Goal: Information Seeking & Learning: Check status

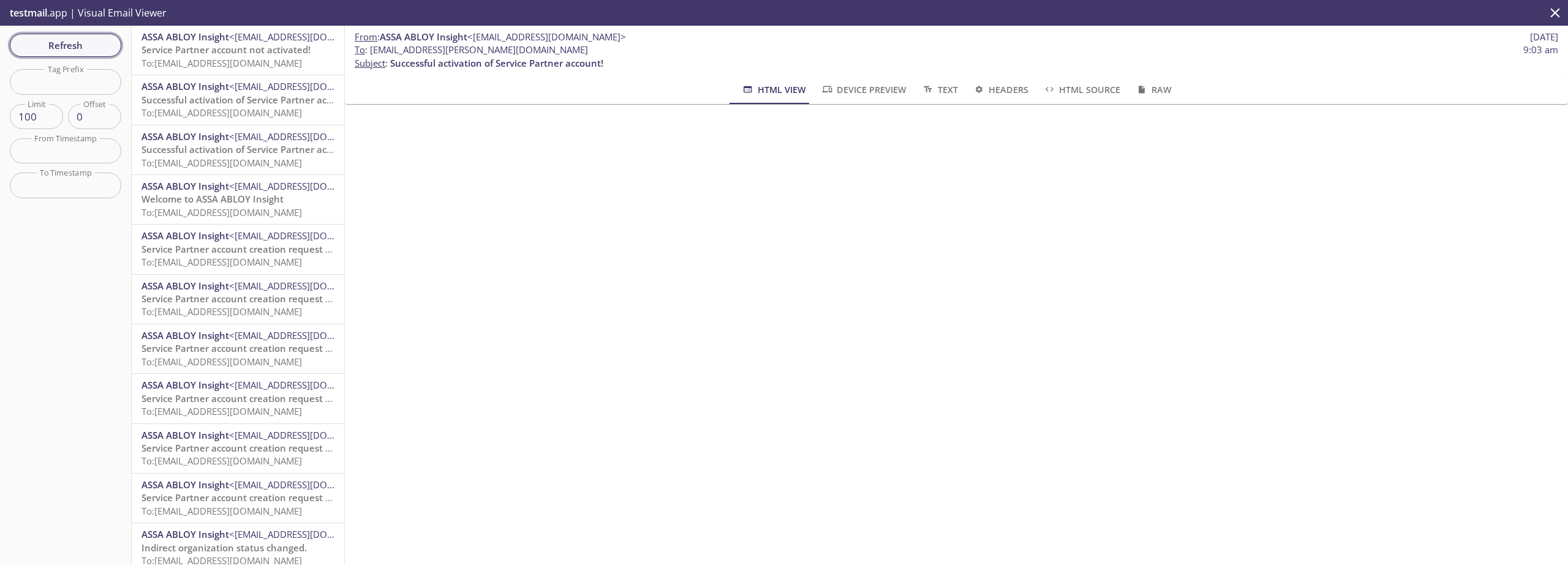
click at [92, 39] on span "Refresh" at bounding box center [66, 45] width 92 height 16
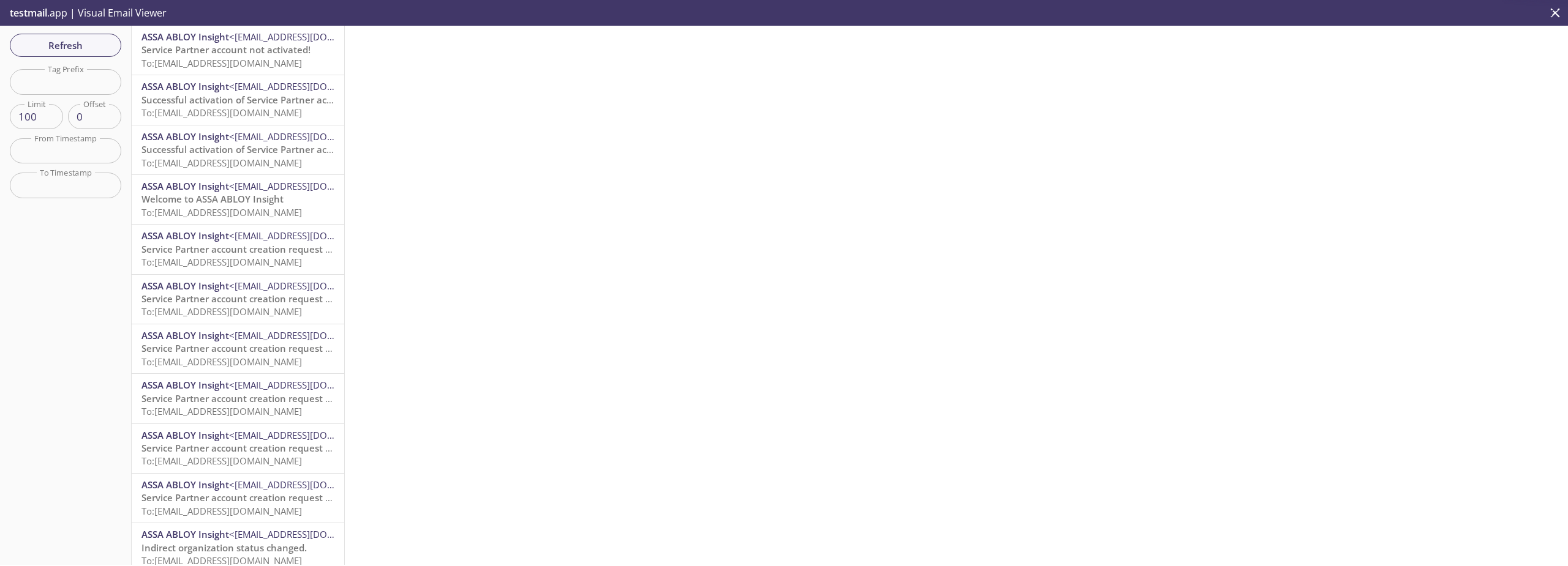
click at [218, 61] on span "To: [EMAIL_ADDRESS][DOMAIN_NAME]" at bounding box center [222, 63] width 161 height 12
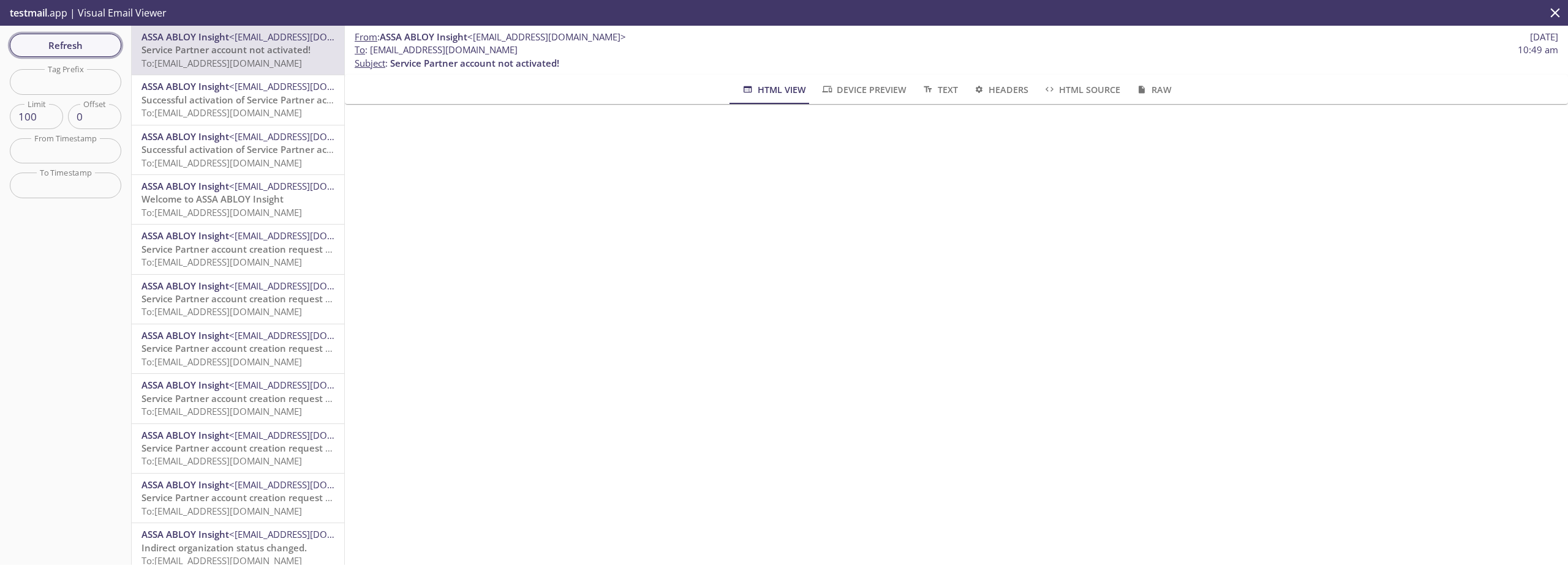
click at [97, 46] on span "Refresh" at bounding box center [66, 45] width 92 height 16
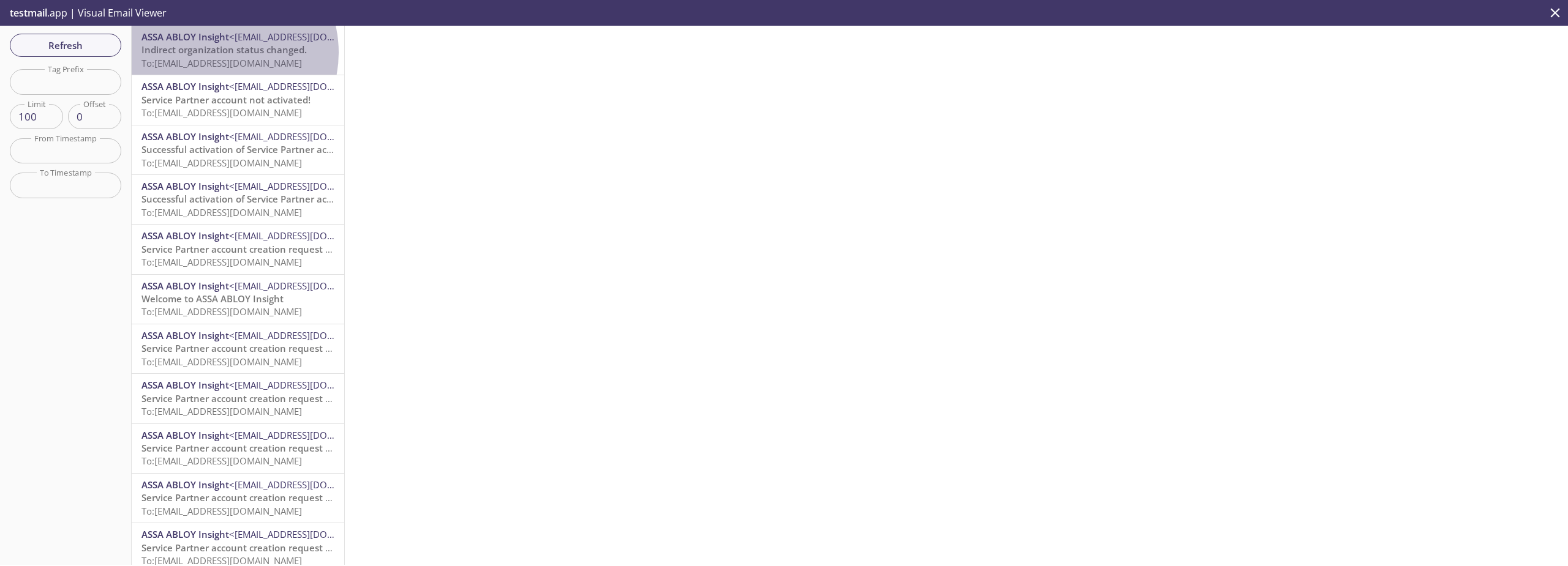
click at [217, 53] on span "Indirect organization status changed." at bounding box center [224, 50] width 165 height 12
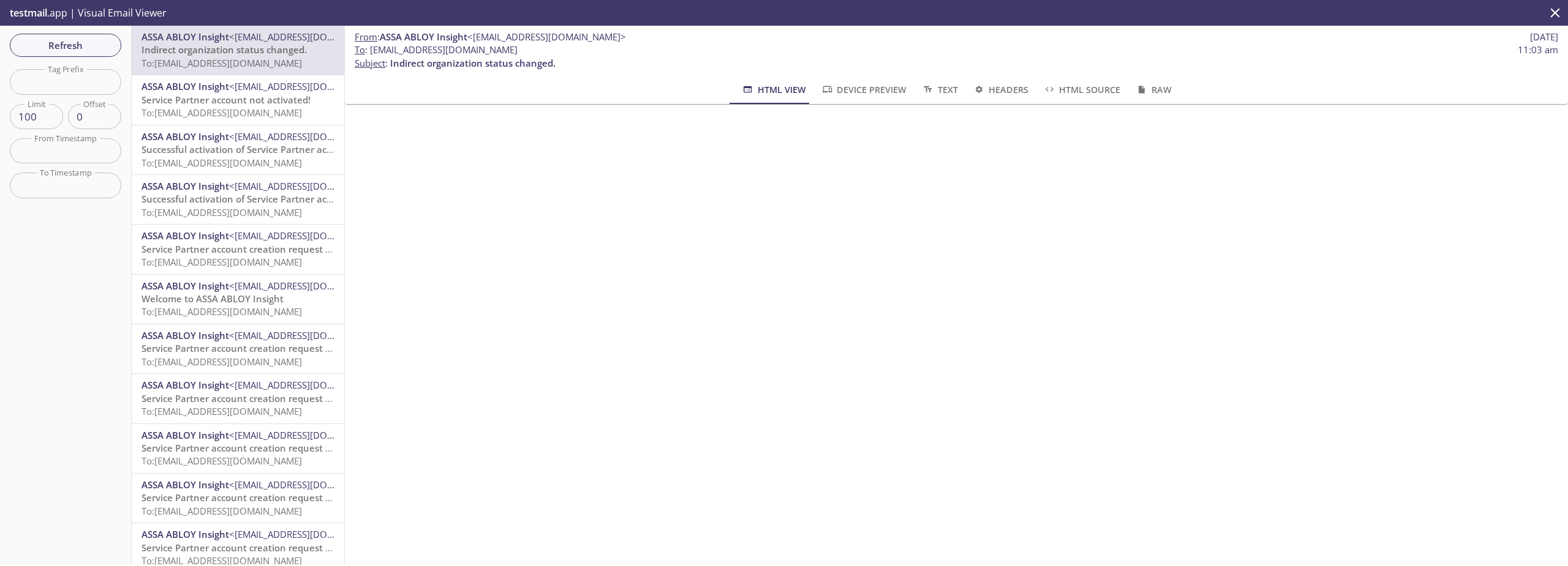
click at [239, 101] on span "Service Partner account not activated!" at bounding box center [226, 100] width 169 height 12
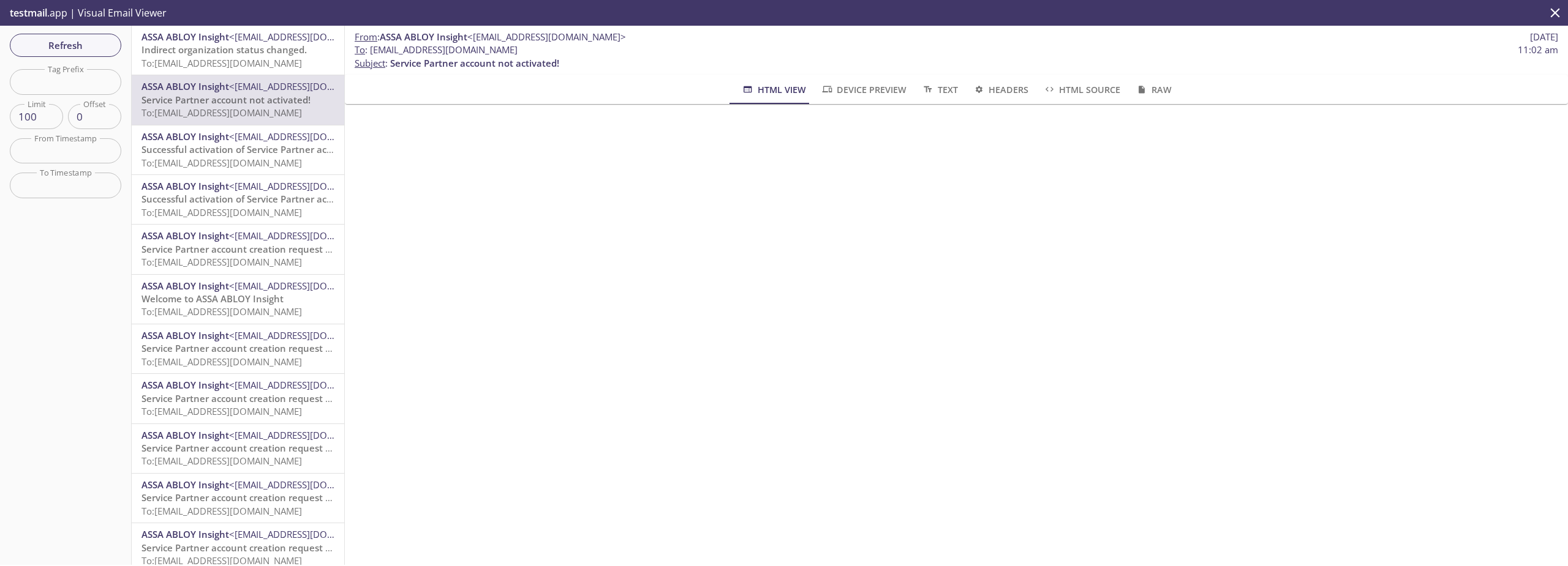
click at [247, 56] on span "Indirect organization status changed." at bounding box center [224, 50] width 165 height 12
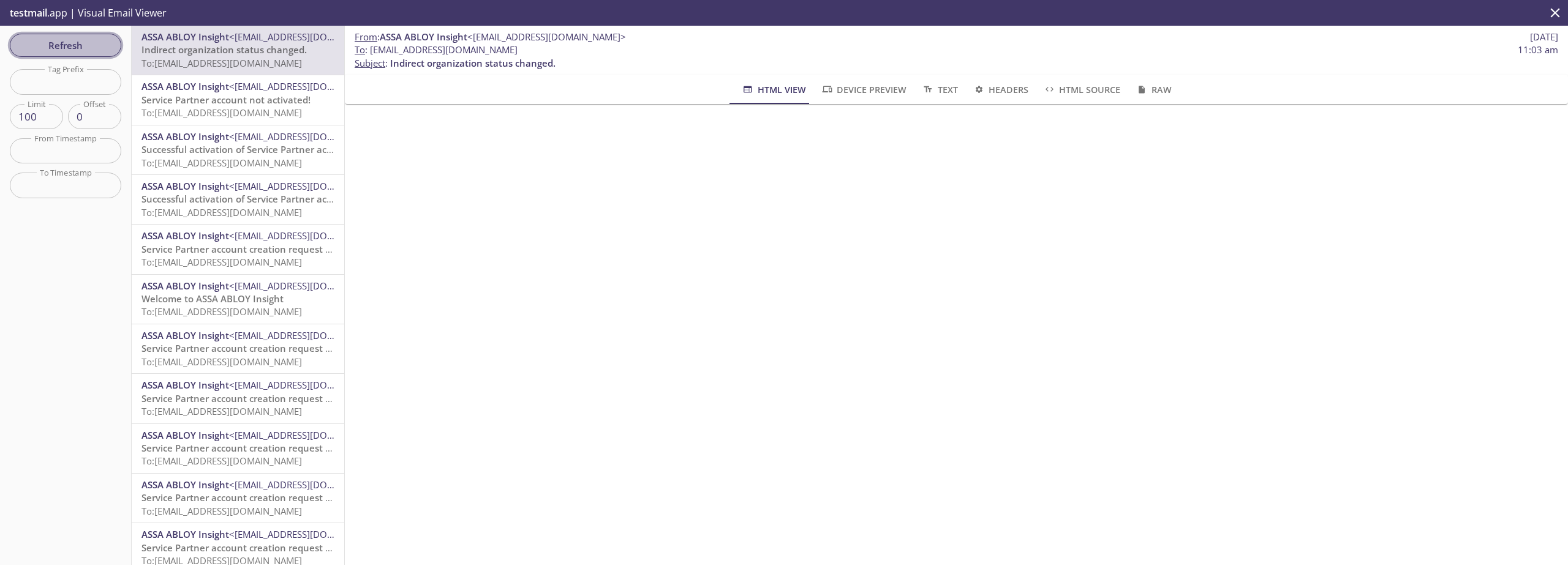
click at [79, 50] on span "Refresh" at bounding box center [66, 45] width 92 height 16
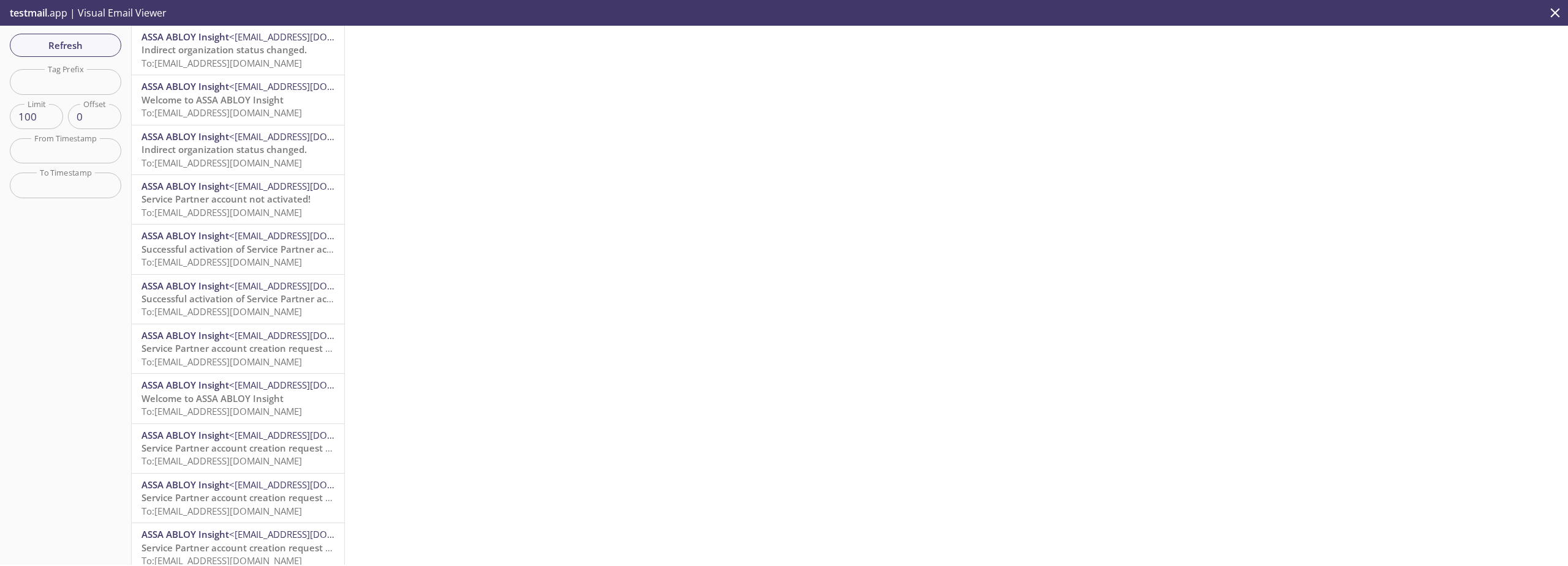
click at [71, 167] on div "Refresh Filters Tag Prefix Tag Prefix Limit 100 Limit Offset 0 Offset From Time…" at bounding box center [66, 296] width 132 height 539
click at [72, 151] on input "text" at bounding box center [66, 151] width 111 height 25
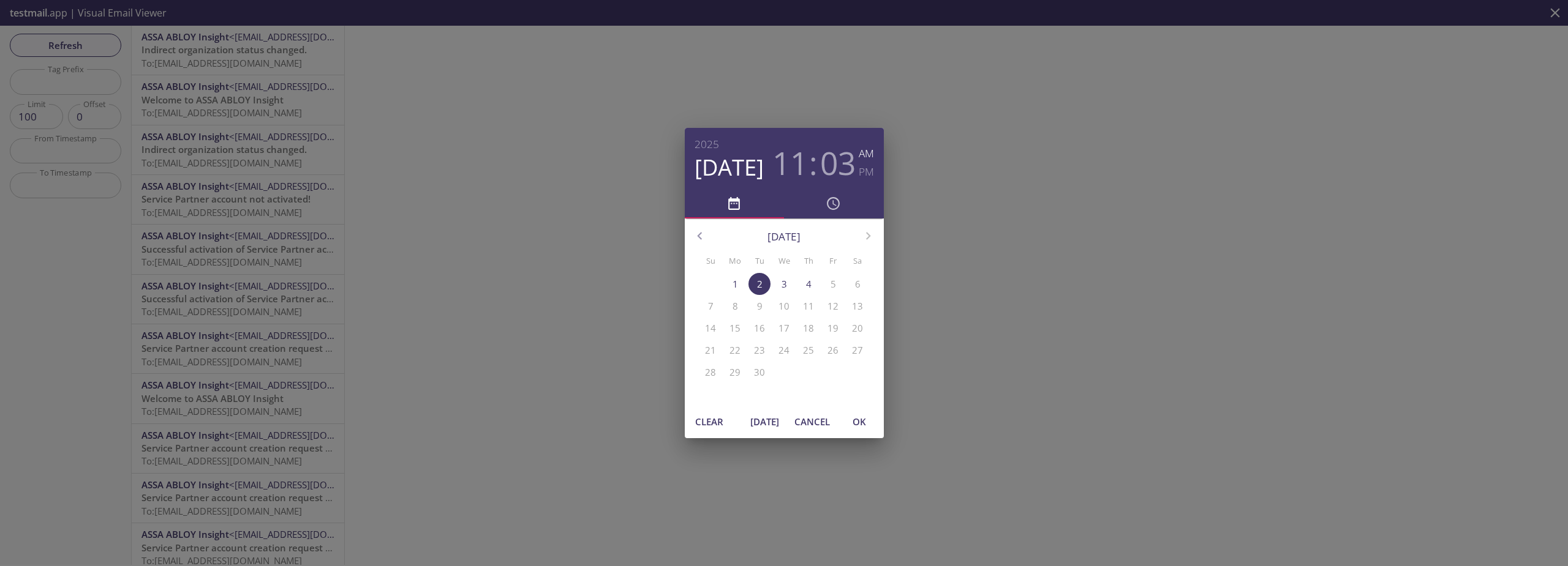
drag, startPoint x: 768, startPoint y: 422, endPoint x: 799, endPoint y: 419, distance: 31.1
click at [768, 422] on span "[DATE]" at bounding box center [765, 421] width 30 height 16
click at [856, 422] on span "OK" at bounding box center [859, 421] width 30 height 16
type input "[DATE] 11:14 am"
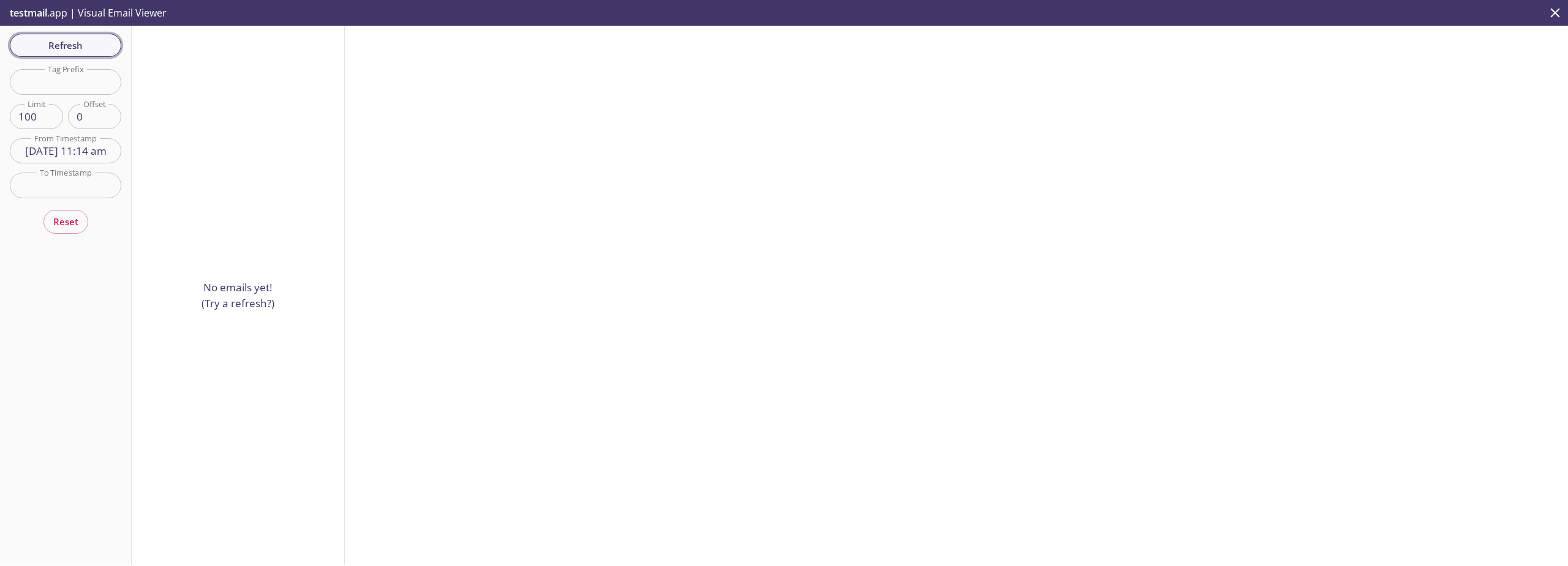
click at [85, 50] on span "Refresh" at bounding box center [66, 45] width 92 height 16
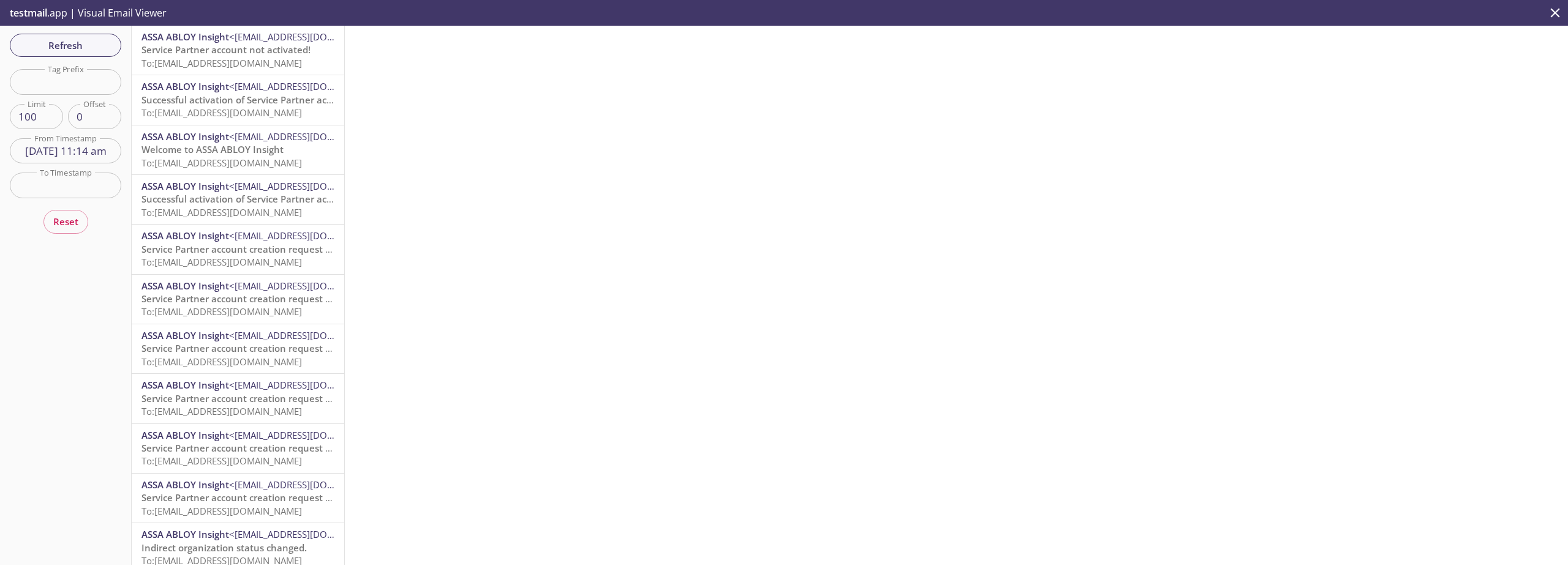
scroll to position [18, 0]
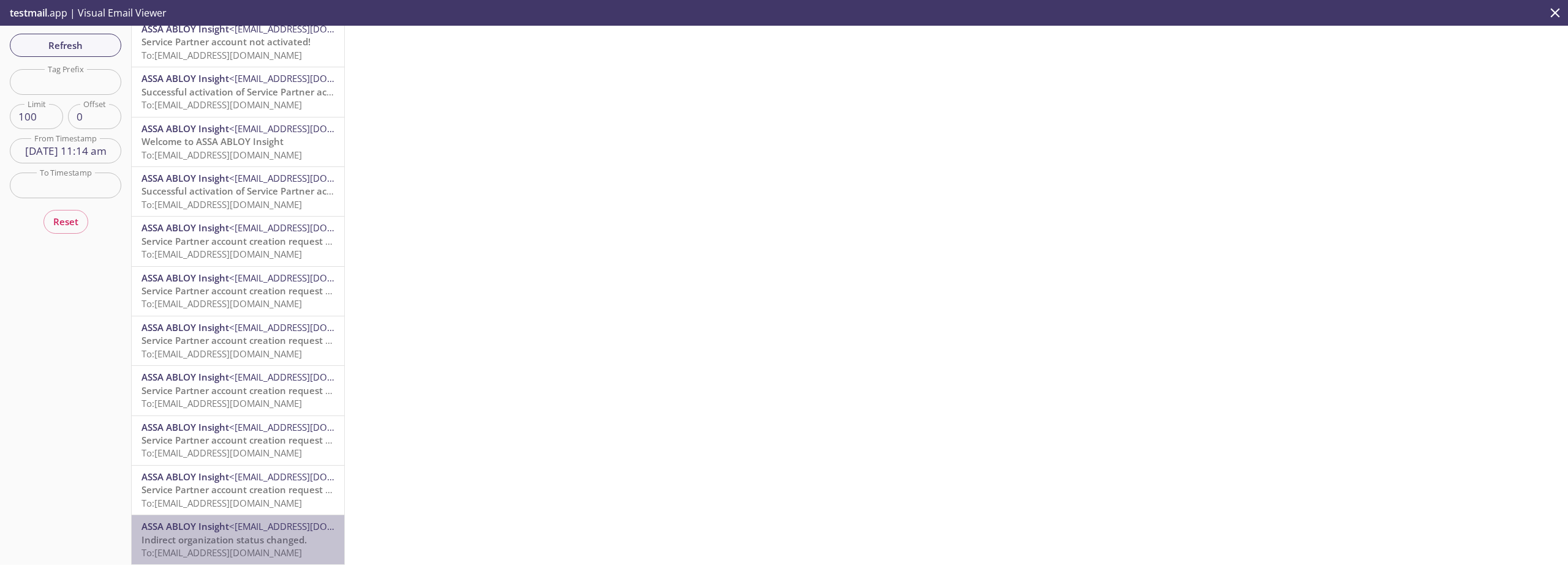
click at [244, 520] on span "<[EMAIL_ADDRESS][DOMAIN_NAME]>" at bounding box center [309, 526] width 159 height 12
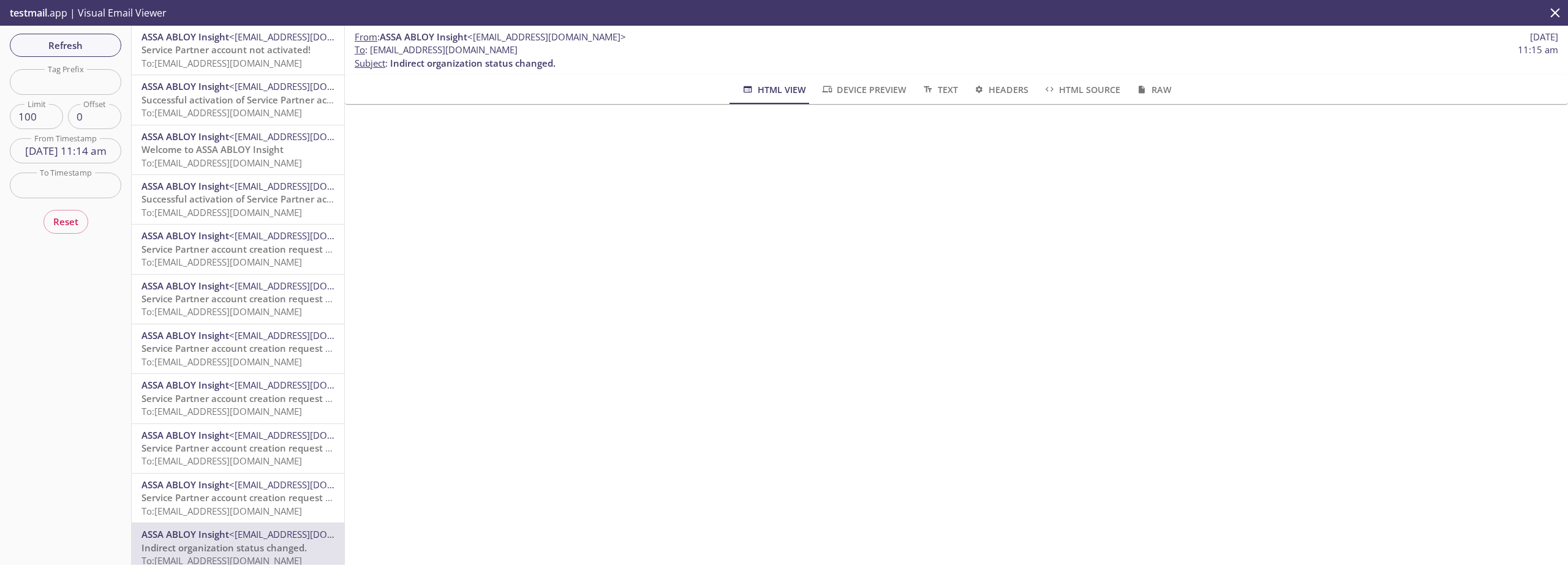
click at [220, 48] on span "Service Partner account not activated!" at bounding box center [226, 50] width 169 height 12
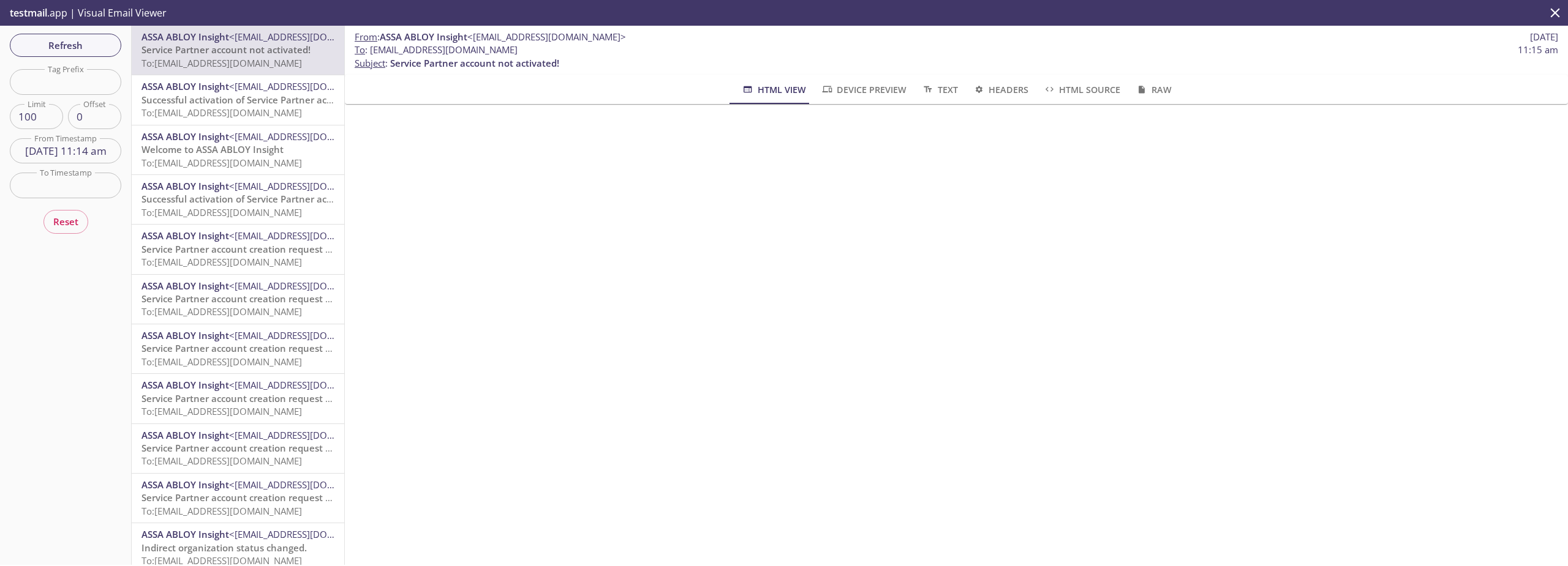
click at [223, 104] on span "Successful activation of Service Partner account!" at bounding box center [249, 100] width 213 height 12
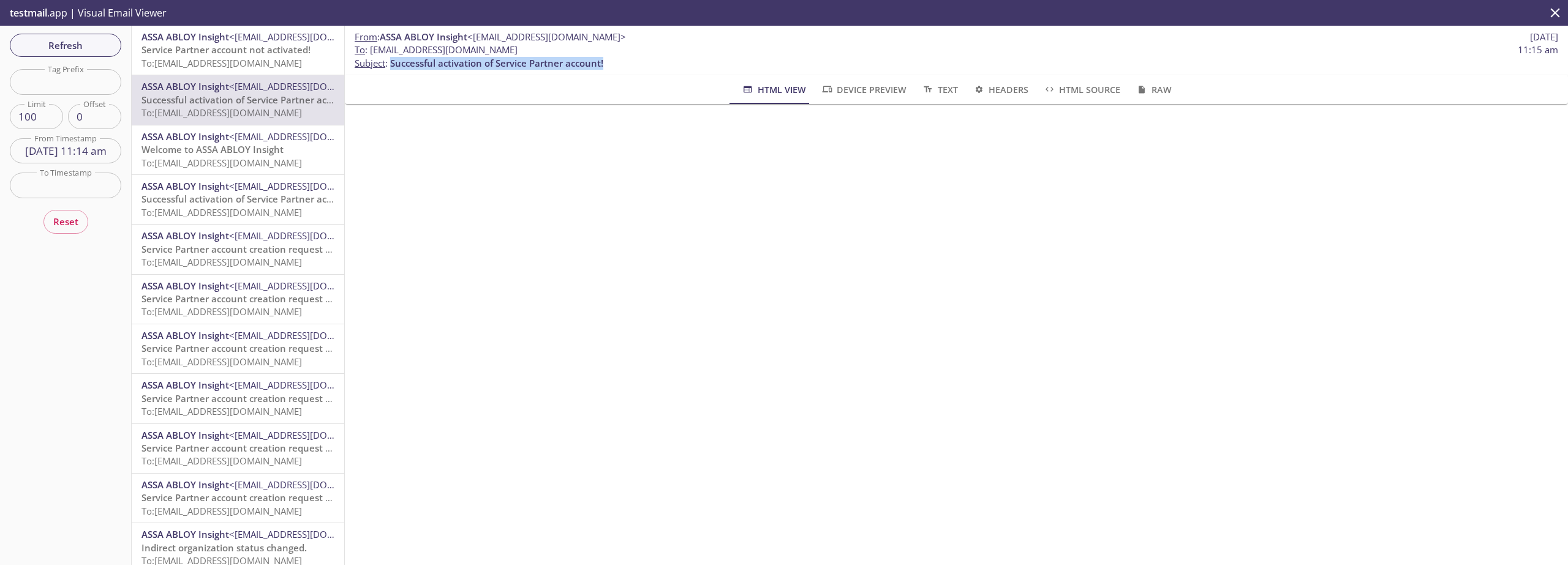
drag, startPoint x: 390, startPoint y: 65, endPoint x: 606, endPoint y: 64, distance: 216.0
click at [606, 64] on p "To : [EMAIL_ADDRESS][DOMAIN_NAME] 11:15 am Subject : Successful activation of S…" at bounding box center [956, 56] width 1204 height 27
copy p "Successful activation of Service Partner account!"
click at [406, 59] on span "Successful activation of Service Partner account!" at bounding box center [497, 63] width 213 height 12
drag, startPoint x: 392, startPoint y: 62, endPoint x: 658, endPoint y: 64, distance: 266.0
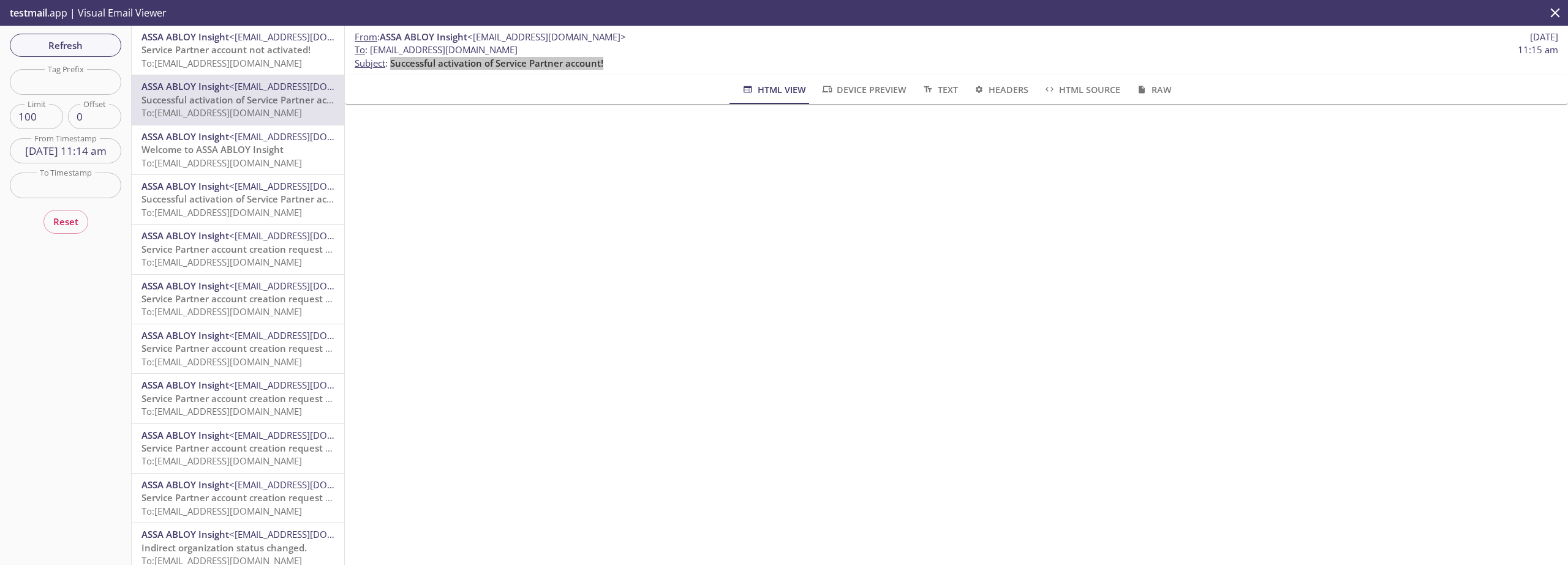
click at [658, 64] on p "To : [EMAIL_ADDRESS][DOMAIN_NAME] 11:15 am Subject : Successful activation of S…" at bounding box center [956, 56] width 1204 height 27
copy span "Successful activation of Service Partner account!"
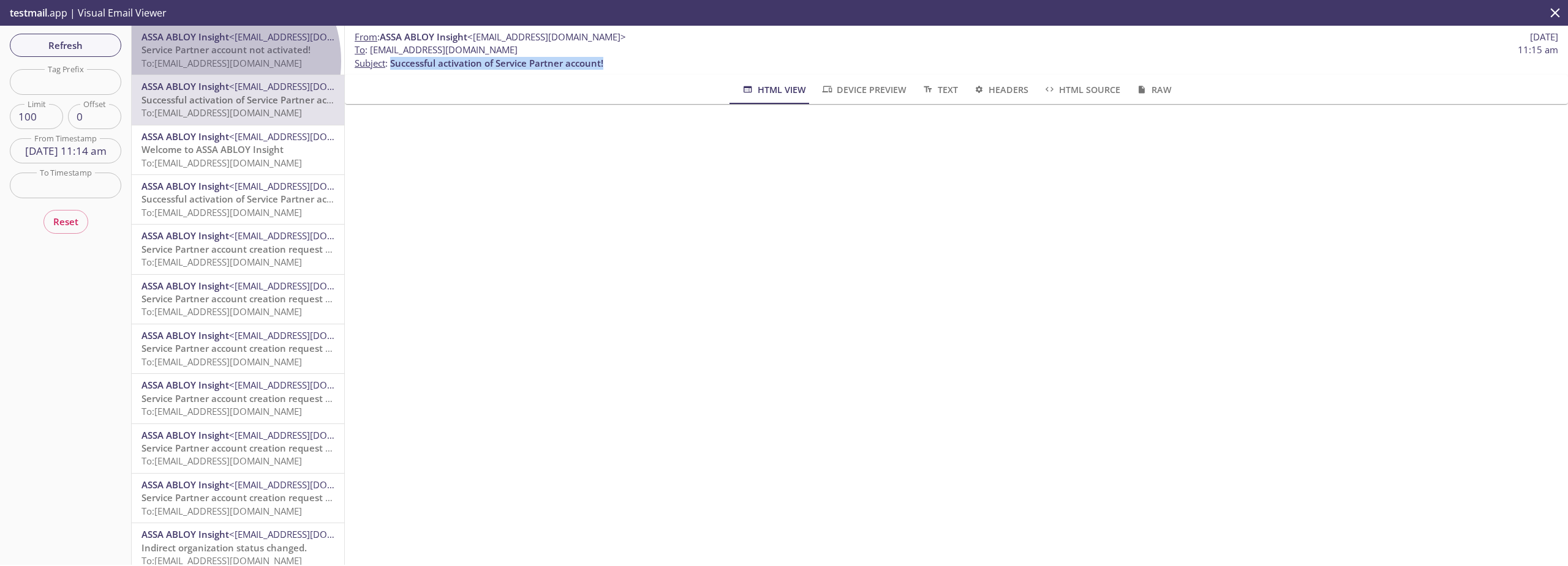
click at [214, 61] on span "To: [EMAIL_ADDRESS][DOMAIN_NAME]" at bounding box center [222, 63] width 161 height 12
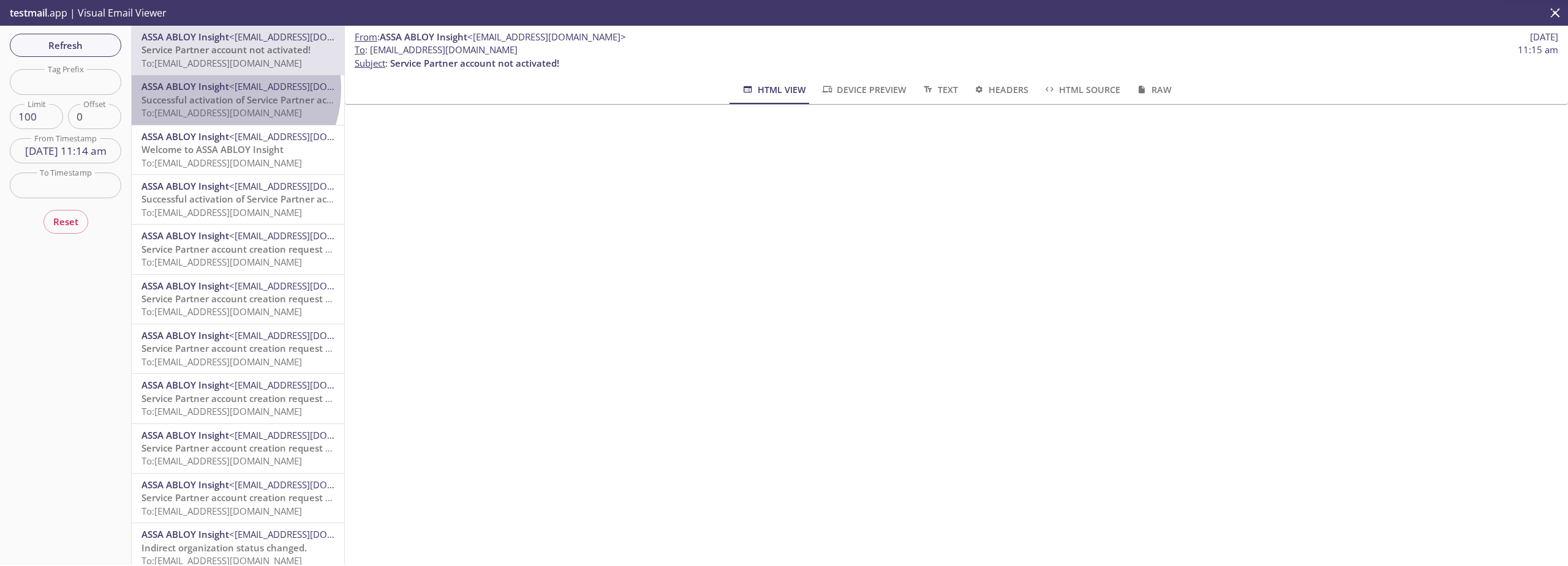
click at [220, 88] on span "ASSA ABLOY Insight" at bounding box center [185, 86] width 88 height 12
